Goal: Transaction & Acquisition: Purchase product/service

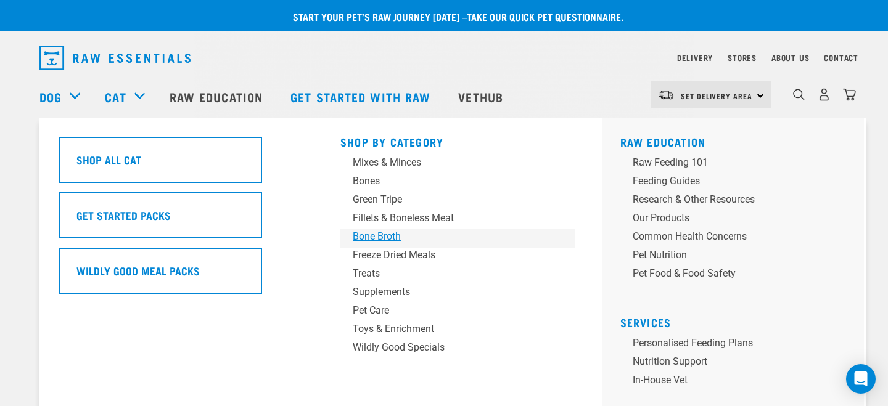
click at [363, 234] on div "Bone Broth" at bounding box center [449, 236] width 192 height 15
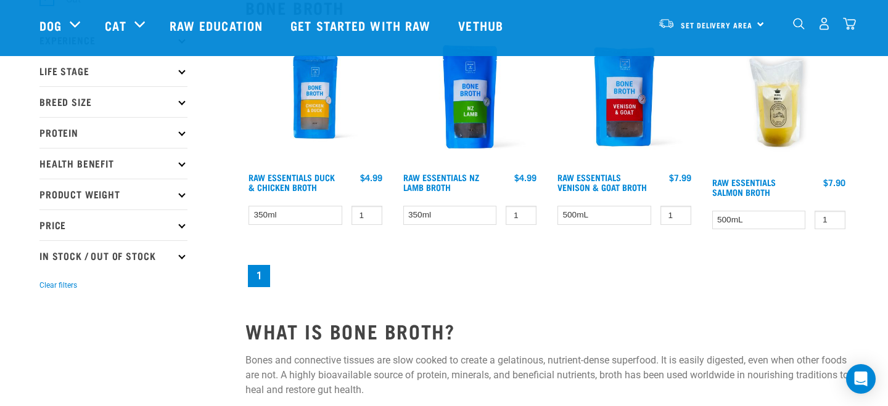
scroll to position [148, 0]
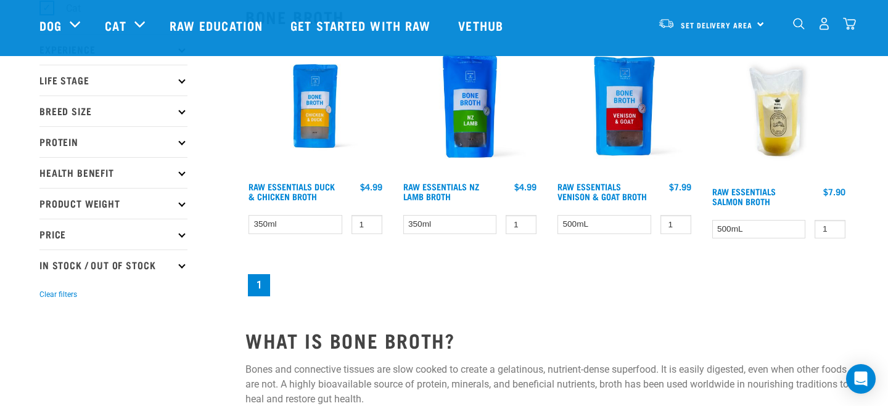
click at [327, 120] on img at bounding box center [315, 106] width 140 height 140
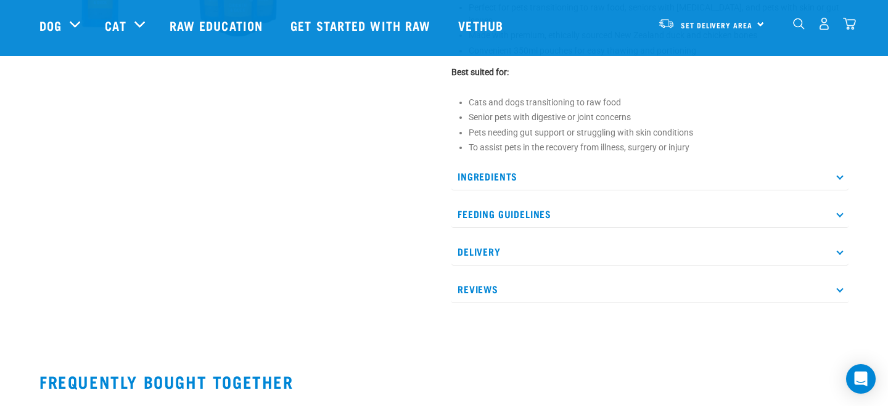
scroll to position [606, 0]
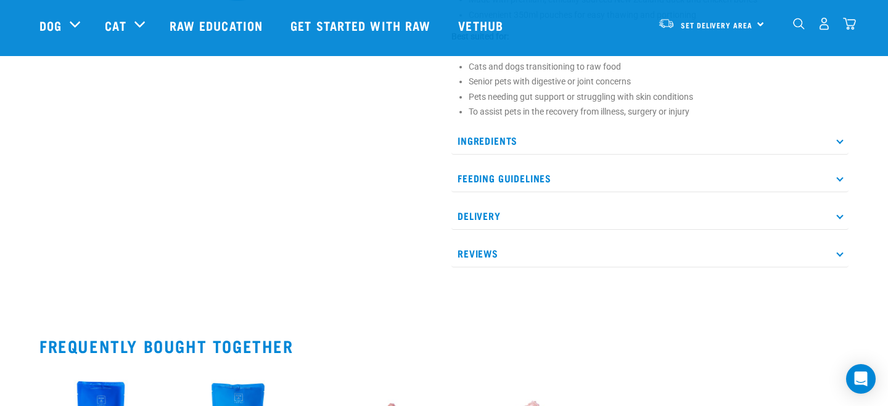
click at [841, 175] on icon at bounding box center [839, 178] width 7 height 7
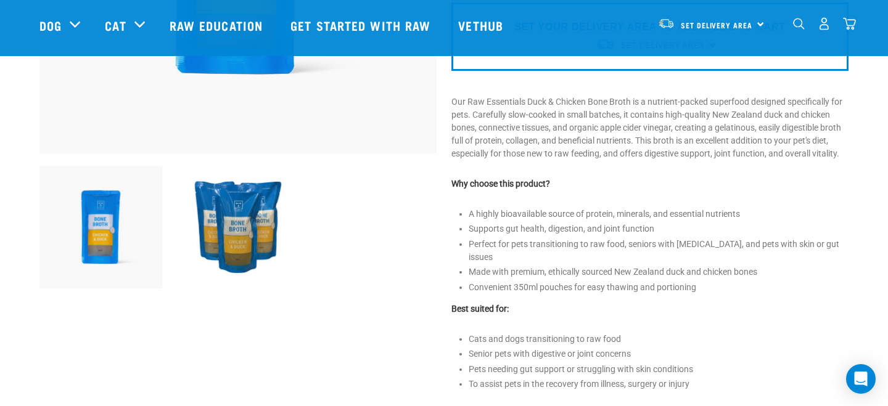
scroll to position [0, 0]
